Goal: Information Seeking & Learning: Learn about a topic

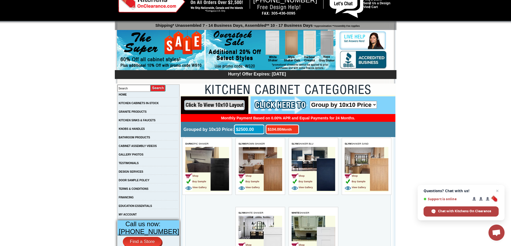
scroll to position [27, 0]
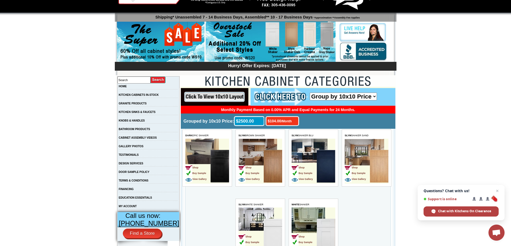
click at [269, 153] on img at bounding box center [273, 166] width 19 height 33
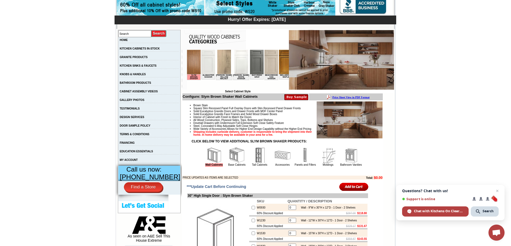
scroll to position [80, 0]
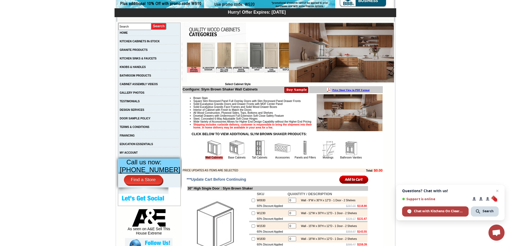
click at [229, 154] on img at bounding box center [237, 148] width 16 height 16
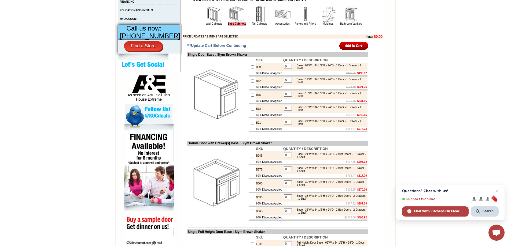
scroll to position [54, 0]
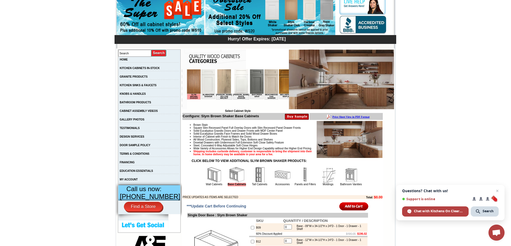
click at [301, 183] on img at bounding box center [305, 175] width 16 height 16
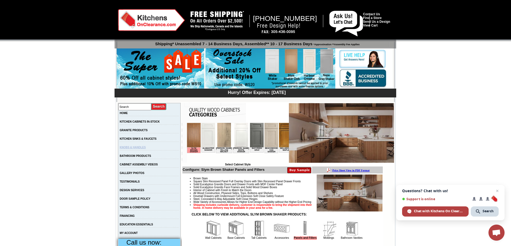
click at [143, 148] on link "KNOBS & HANDLES" at bounding box center [133, 147] width 26 height 3
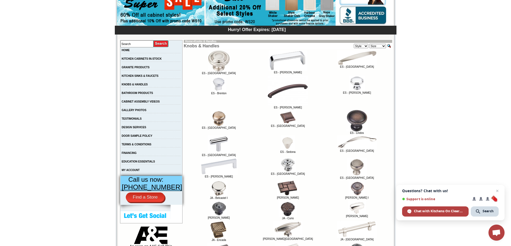
scroll to position [54, 0]
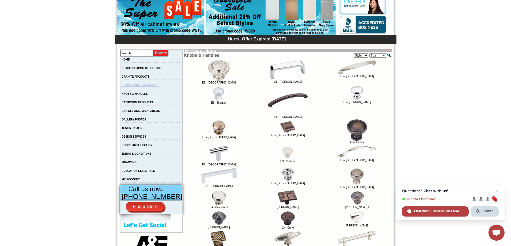
click at [145, 87] on link "KITCHEN SINKS & FAUCETS" at bounding box center [140, 85] width 37 height 3
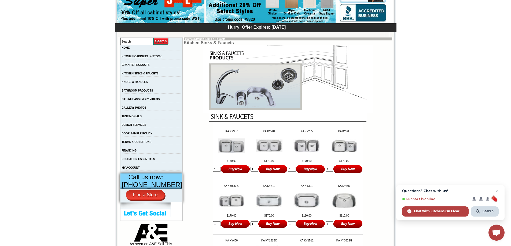
scroll to position [54, 0]
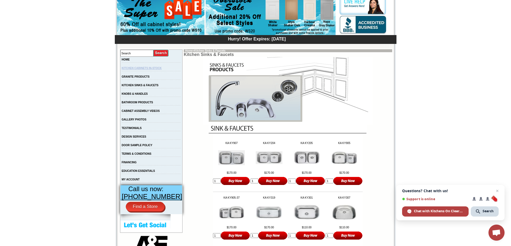
click at [140, 68] on link "KITCHEN CABINETS IN-STOCK" at bounding box center [142, 68] width 40 height 3
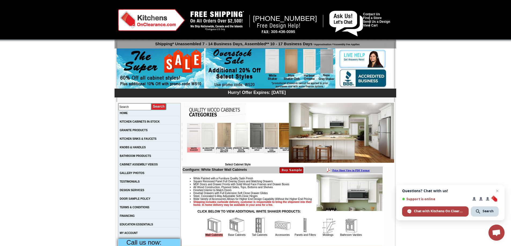
click at [239, 136] on img at bounding box center [241, 135] width 14 height 24
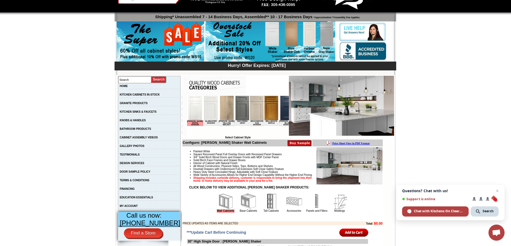
scroll to position [27, 0]
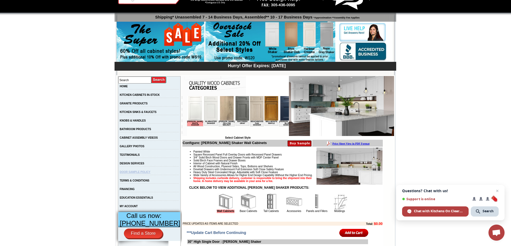
click at [148, 174] on link "DOOR SAMPLE POLICY" at bounding box center [135, 172] width 31 height 3
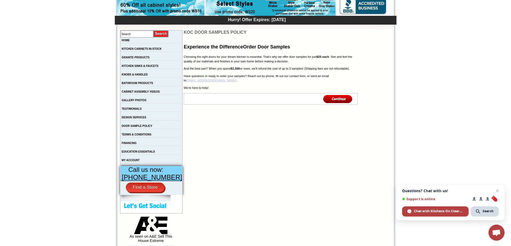
scroll to position [27, 0]
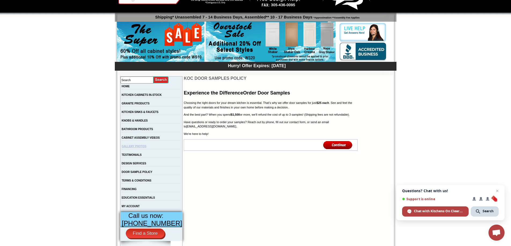
click at [140, 148] on link "GALLERY PHOTOS" at bounding box center [134, 146] width 25 height 3
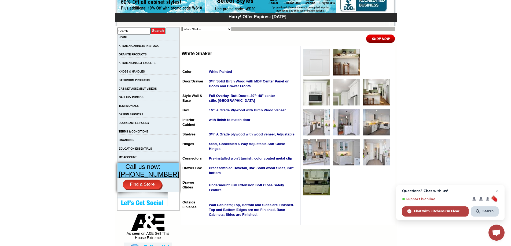
scroll to position [80, 0]
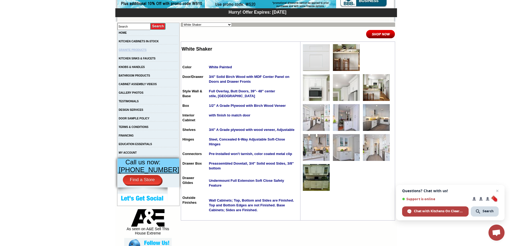
click at [135, 50] on link "GRANITE PRODUCTS" at bounding box center [133, 50] width 28 height 3
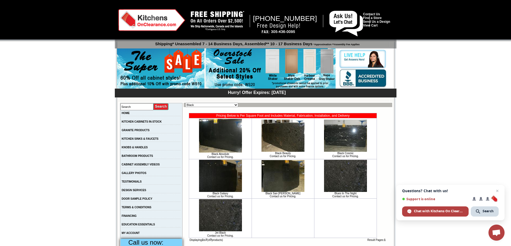
click at [215, 64] on img at bounding box center [271, 68] width 130 height 41
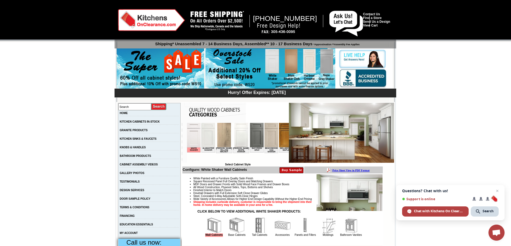
click at [171, 70] on img at bounding box center [160, 69] width 87 height 41
